Goal: Task Accomplishment & Management: Complete application form

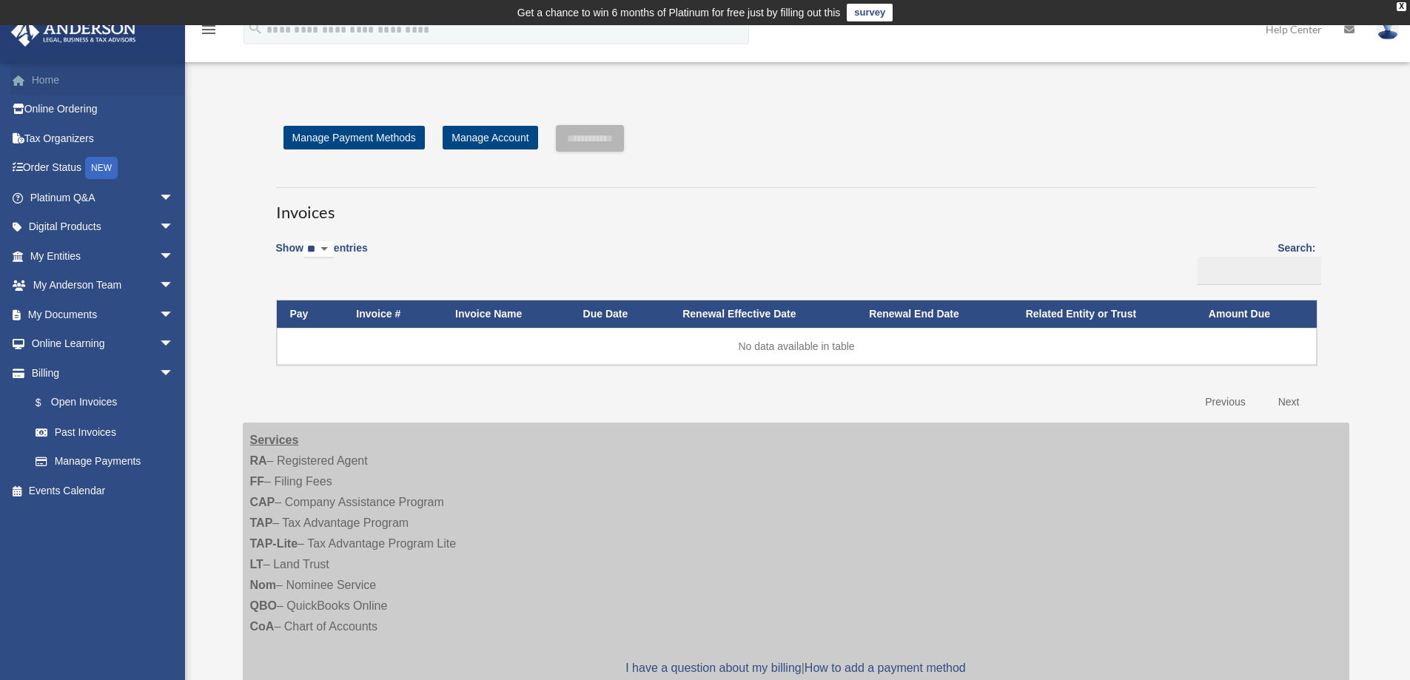
click at [39, 83] on link "Home" at bounding box center [103, 80] width 186 height 30
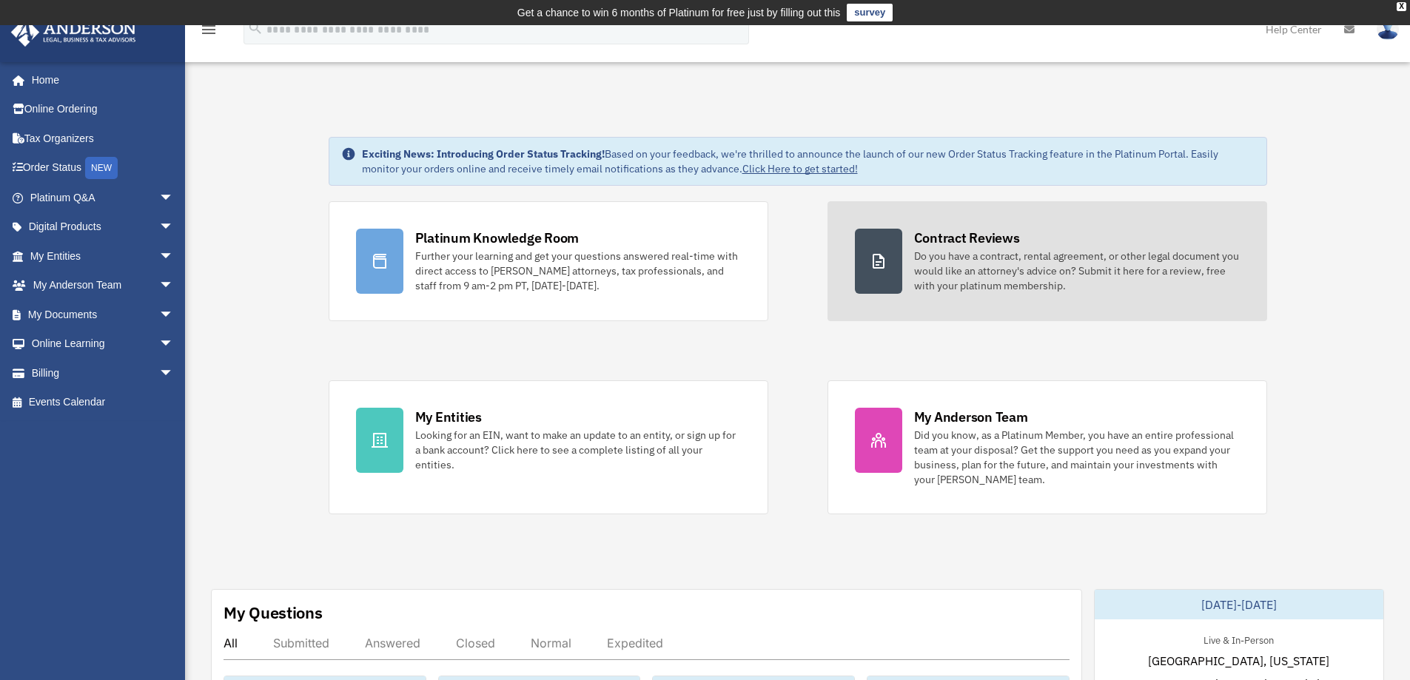
click at [1073, 294] on link "Contract Reviews Do you have a contract, rental agreement, or other legal docum…" at bounding box center [1047, 261] width 440 height 120
click at [927, 235] on div "Contract Reviews" at bounding box center [967, 238] width 106 height 19
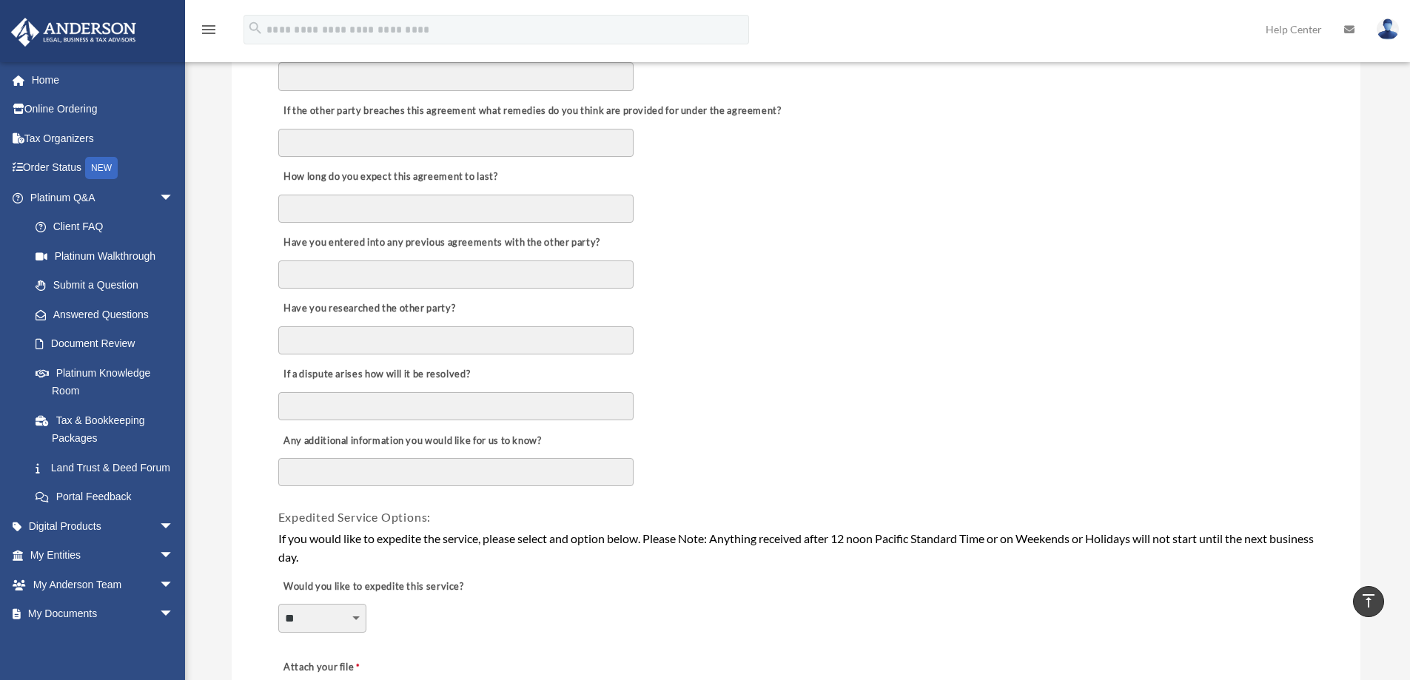
scroll to position [667, 0]
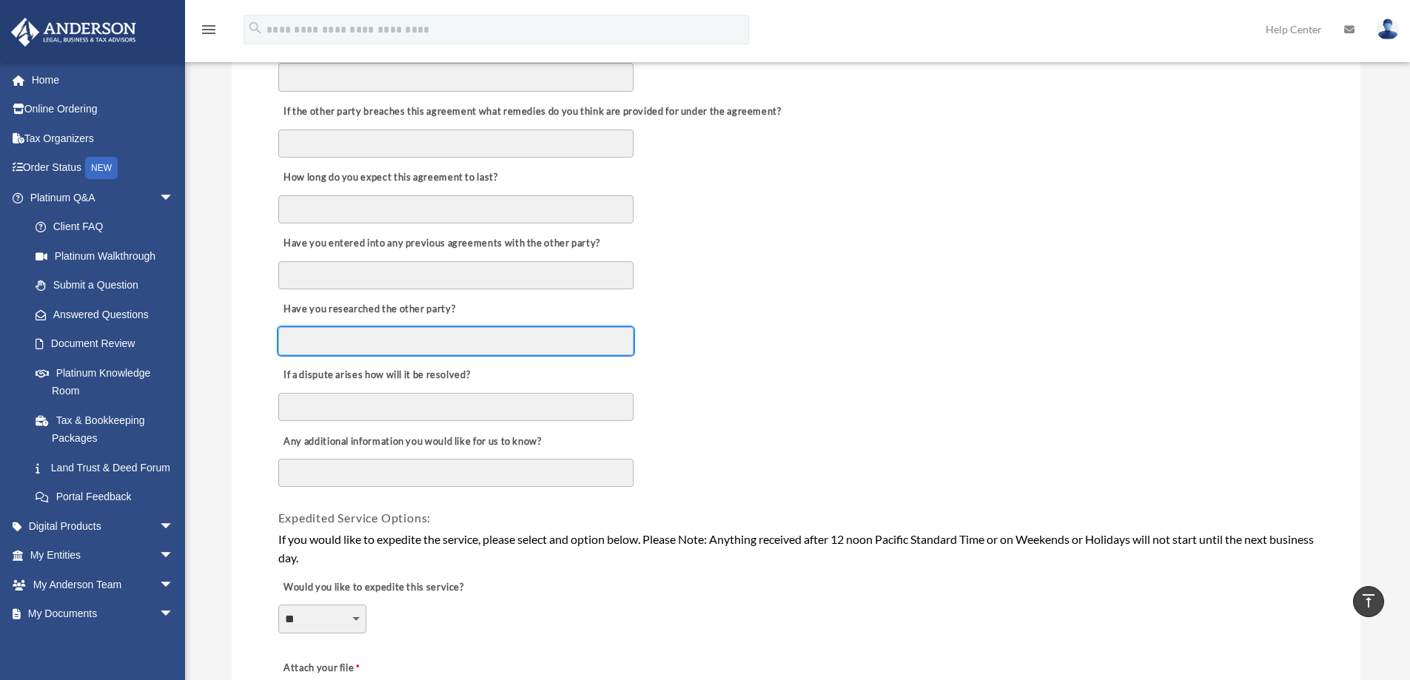
click at [414, 340] on input "Have you researched the other party?" at bounding box center [455, 341] width 355 height 28
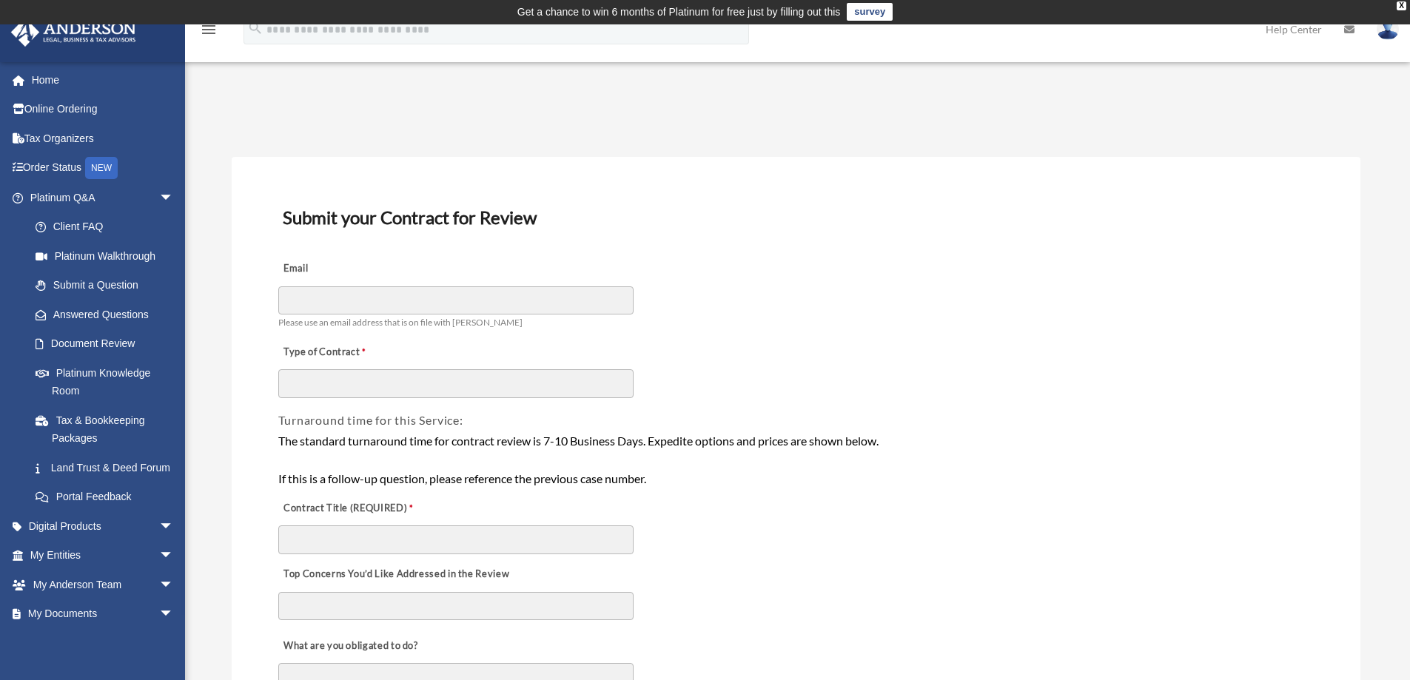
scroll to position [0, 0]
